Goal: Check status: Check status

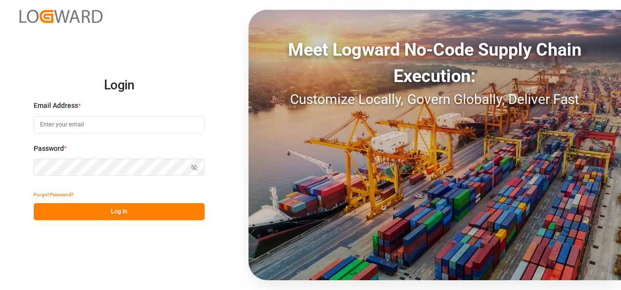
click at [130, 117] on input at bounding box center [119, 124] width 171 height 17
type input "[PERSON_NAME][EMAIL_ADDRESS][PERSON_NAME][DOMAIN_NAME]"
click at [130, 206] on button "Log In" at bounding box center [119, 211] width 171 height 17
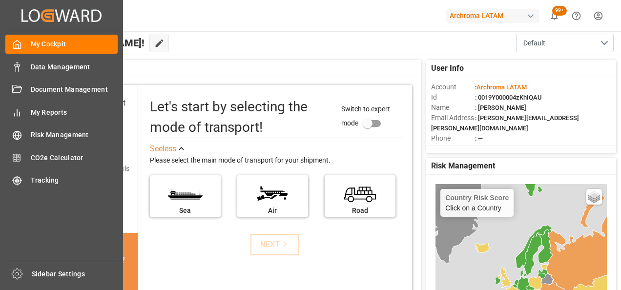
click at [17, 73] on div "Data Management Data Management" at bounding box center [61, 66] width 112 height 19
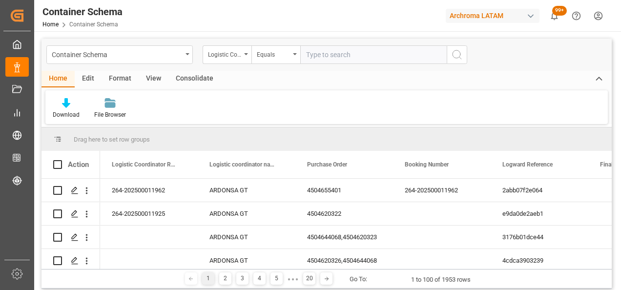
click at [159, 58] on div "Container Schema" at bounding box center [117, 54] width 130 height 12
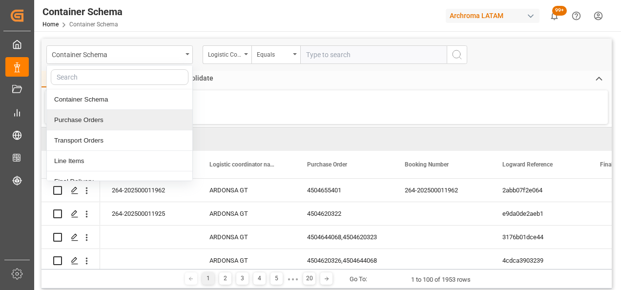
click at [76, 117] on div "Purchase Orders" at bounding box center [120, 120] width 146 height 21
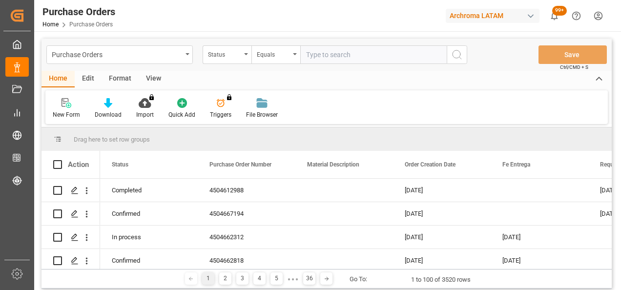
click at [247, 56] on div "Status" at bounding box center [227, 54] width 49 height 19
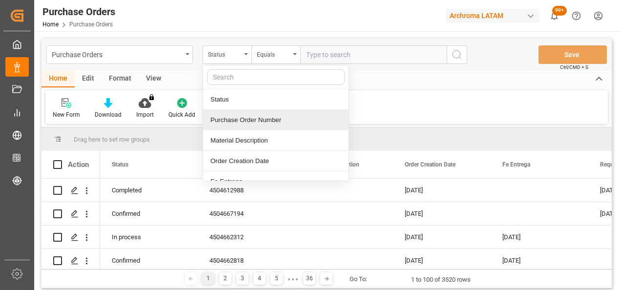
click at [237, 116] on div "Purchase Order Number" at bounding box center [276, 120] width 146 height 21
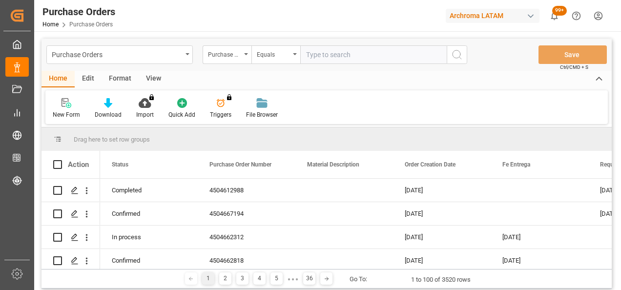
click at [333, 49] on input "text" at bounding box center [373, 54] width 147 height 19
paste input "4504642849"
type input "4504642849"
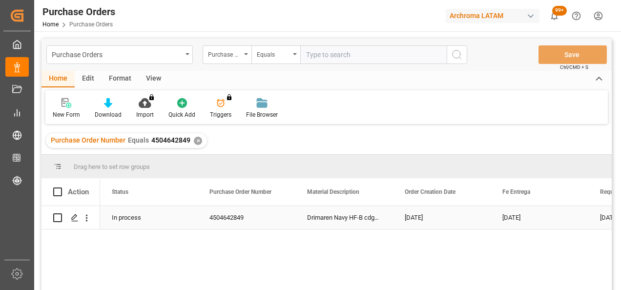
click at [77, 222] on icon "Press SPACE to select this row." at bounding box center [75, 218] width 8 height 8
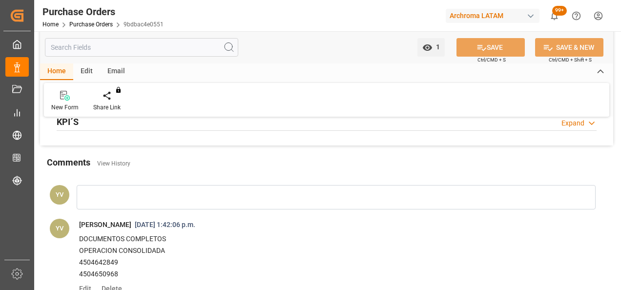
scroll to position [830, 0]
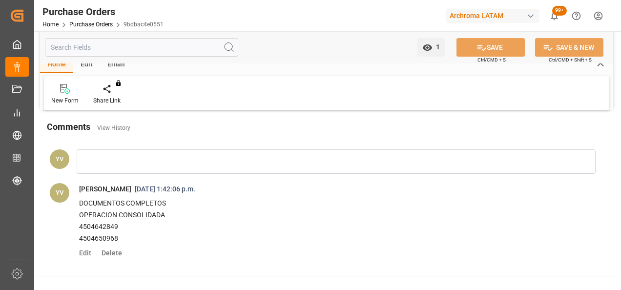
click at [104, 24] on link "Purchase Orders" at bounding box center [90, 24] width 43 height 7
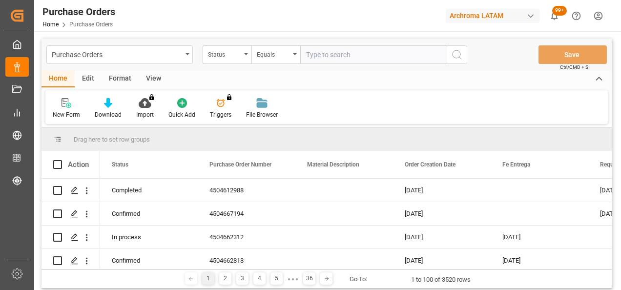
click at [185, 55] on div "Purchase Orders" at bounding box center [119, 54] width 147 height 19
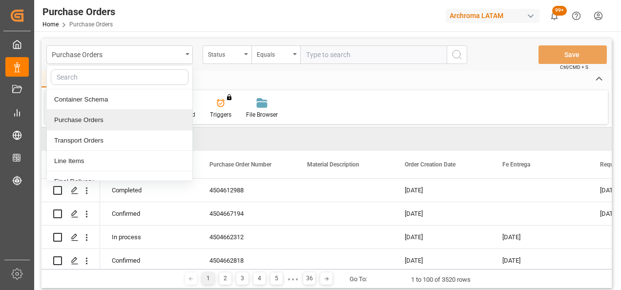
click at [99, 120] on div "Purchase Orders" at bounding box center [120, 120] width 146 height 21
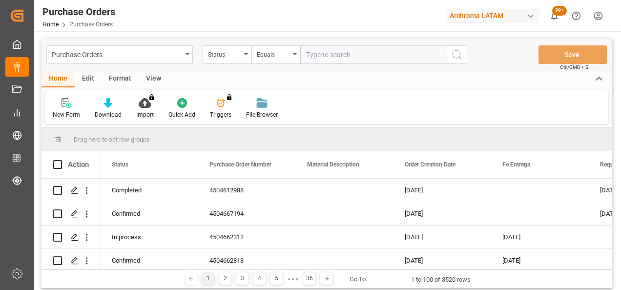
click at [232, 59] on div "Status" at bounding box center [227, 54] width 49 height 19
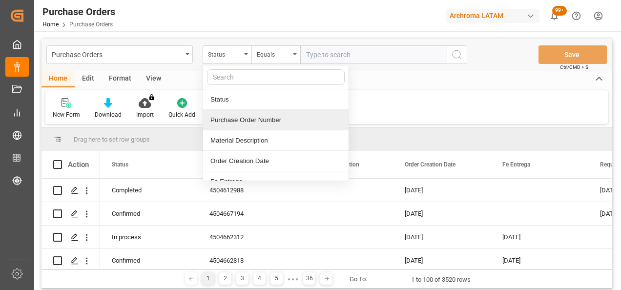
click at [239, 120] on div "Purchase Order Number" at bounding box center [276, 120] width 146 height 21
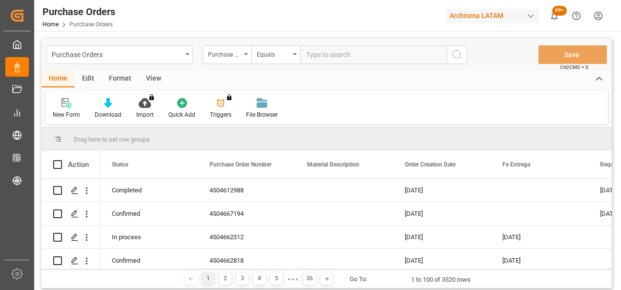
click at [330, 45] on input "text" at bounding box center [373, 54] width 147 height 19
paste input "4504658627"
type input "4504658627"
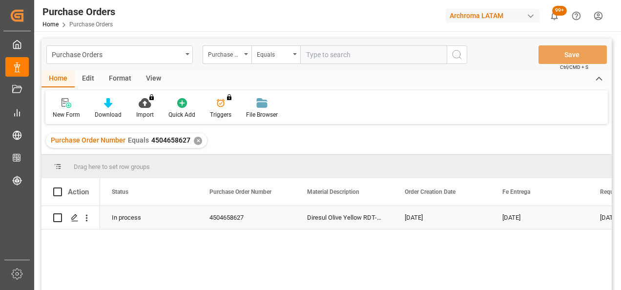
click at [78, 220] on icon "Press SPACE to select this row." at bounding box center [75, 218] width 8 height 8
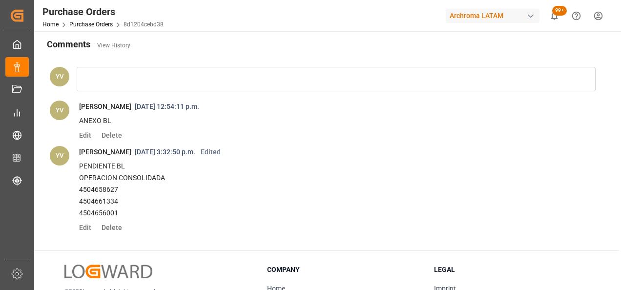
scroll to position [928, 0]
